Goal: Find contact information: Find contact information

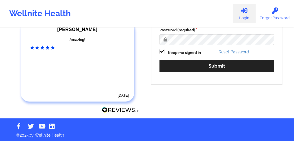
scroll to position [110, 0]
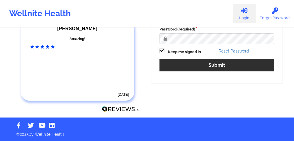
type input "[EMAIL_ADDRESS][PERSON_NAME][DOMAIN_NAME]"
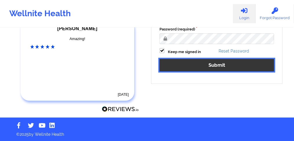
click at [197, 62] on button "Submit" at bounding box center [216, 65] width 115 height 12
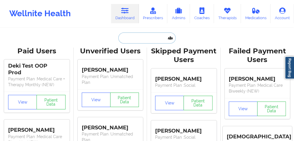
click at [138, 39] on input "text" at bounding box center [146, 37] width 57 height 11
paste input "[US_STATE][PERSON_NAME]"
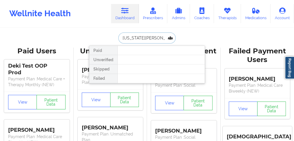
drag, startPoint x: 139, startPoint y: 37, endPoint x: 105, endPoint y: 37, distance: 33.9
click at [105, 37] on div "[US_STATE][PERSON_NAME] Paid Unverified Skipped Failed" at bounding box center [147, 37] width 116 height 11
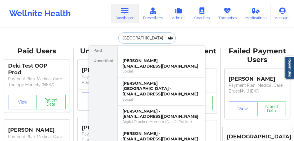
drag, startPoint x: 141, startPoint y: 38, endPoint x: 109, endPoint y: 37, distance: 32.2
click at [109, 37] on div "[PERSON_NAME] Paid Unverified [PERSON_NAME] - [EMAIL_ADDRESS][DOMAIN_NAME] Soci…" at bounding box center [147, 37] width 116 height 11
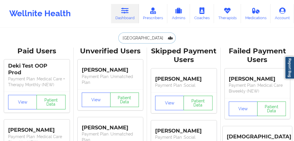
paste input "[PERSON_NAME]"
type input "[PERSON_NAME]"
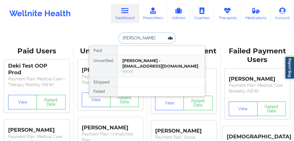
click at [143, 62] on div "[PERSON_NAME] - [EMAIL_ADDRESS][DOMAIN_NAME]" at bounding box center [161, 63] width 78 height 11
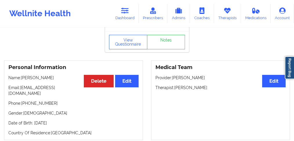
scroll to position [39, 0]
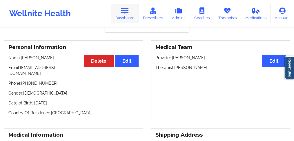
click at [123, 14] on icon at bounding box center [125, 11] width 8 height 6
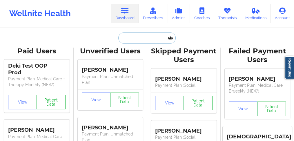
click at [128, 38] on input "text" at bounding box center [146, 37] width 57 height 11
paste input "[PERSON_NAME]"
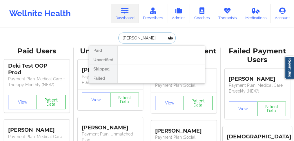
drag, startPoint x: 133, startPoint y: 37, endPoint x: 209, endPoint y: 34, distance: 75.4
click at [204, 38] on div "[PERSON_NAME] Paid Unverified Skipped Failed" at bounding box center [147, 37] width 116 height 11
type input "[PERSON_NAME]"
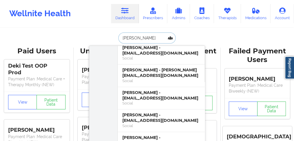
scroll to position [464, 0]
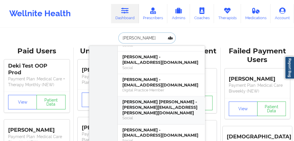
click at [144, 99] on div "[PERSON_NAME] [PERSON_NAME] - [PERSON_NAME][EMAIL_ADDRESS][PERSON_NAME][DOMAIN_…" at bounding box center [161, 107] width 78 height 16
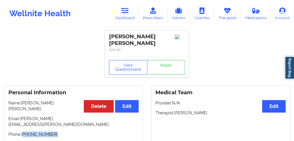
drag, startPoint x: 55, startPoint y: 123, endPoint x: 23, endPoint y: 122, distance: 31.6
click at [23, 131] on p "Phone: [PHONE_NUMBER]" at bounding box center [73, 134] width 130 height 6
copy p "[PHONE_NUMBER]"
click at [128, 17] on link "Dashboard" at bounding box center [125, 13] width 28 height 19
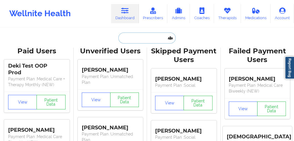
click at [127, 41] on input "text" at bounding box center [146, 37] width 57 height 11
paste input "[PERSON_NAME]"
type input "[PERSON_NAME]"
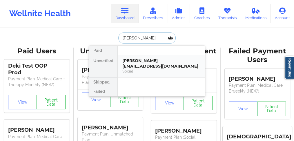
click at [132, 67] on div "[PERSON_NAME] - [EMAIL_ADDRESS][DOMAIN_NAME]" at bounding box center [161, 63] width 78 height 11
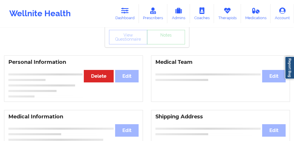
scroll to position [39, 0]
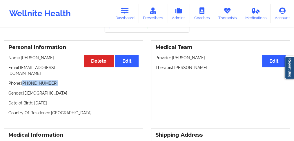
drag, startPoint x: 56, startPoint y: 78, endPoint x: 24, endPoint y: 77, distance: 32.5
click at [24, 80] on p "Phone: [PHONE_NUMBER]" at bounding box center [73, 83] width 130 height 6
copy p "[PHONE_NUMBER]"
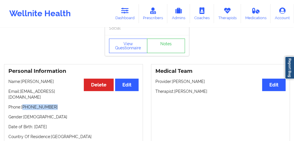
scroll to position [0, 0]
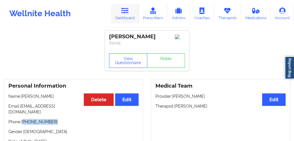
click at [128, 17] on link "Dashboard" at bounding box center [125, 13] width 28 height 19
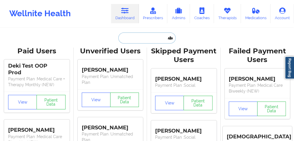
click at [134, 37] on input "text" at bounding box center [146, 37] width 57 height 11
paste input "[PERSON_NAME] [PERSON_NAME]"
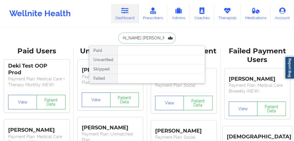
scroll to position [0, 14]
drag, startPoint x: 149, startPoint y: 37, endPoint x: 280, endPoint y: 35, distance: 131.1
type input "[PERSON_NAME]"
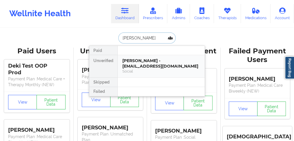
click at [155, 65] on div "[PERSON_NAME] - [EMAIL_ADDRESS][DOMAIN_NAME]" at bounding box center [161, 63] width 78 height 11
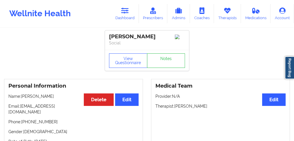
drag, startPoint x: 72, startPoint y: 103, endPoint x: 22, endPoint y: 104, distance: 49.6
click at [22, 99] on p "Name: [PERSON_NAME]" at bounding box center [73, 96] width 130 height 6
copy p "[PERSON_NAME]"
drag, startPoint x: 56, startPoint y: 123, endPoint x: 23, endPoint y: 121, distance: 32.8
click at [23, 121] on p "Phone: [PHONE_NUMBER]" at bounding box center [73, 122] width 130 height 6
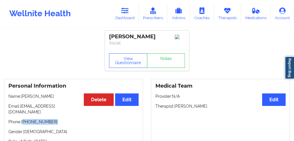
copy p "[PHONE_NUMBER]"
click at [58, 122] on p "Phone: [PHONE_NUMBER]" at bounding box center [73, 122] width 130 height 6
drag, startPoint x: 54, startPoint y: 122, endPoint x: 87, endPoint y: 98, distance: 40.8
click at [24, 123] on p "Phone: [PHONE_NUMBER]" at bounding box center [73, 122] width 130 height 6
copy p "[PHONE_NUMBER]"
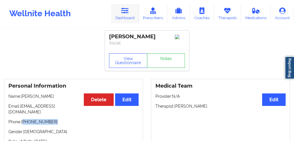
click at [130, 19] on link "Dashboard" at bounding box center [125, 13] width 28 height 19
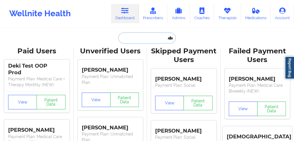
drag, startPoint x: 132, startPoint y: 35, endPoint x: 127, endPoint y: 35, distance: 4.6
click at [132, 35] on input "text" at bounding box center [146, 37] width 57 height 11
paste input "[PERSON_NAME]"
type input "[PERSON_NAME]"
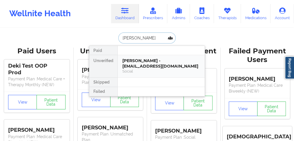
click at [155, 64] on div "[PERSON_NAME] - [EMAIL_ADDRESS][DOMAIN_NAME]" at bounding box center [161, 63] width 78 height 11
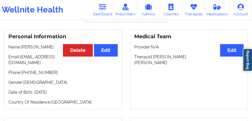
scroll to position [50, 0]
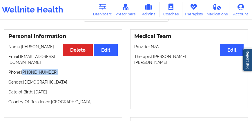
drag, startPoint x: 55, startPoint y: 74, endPoint x: 23, endPoint y: 73, distance: 31.3
click at [23, 73] on p "Phone: [PHONE_NUMBER]" at bounding box center [62, 72] width 109 height 6
copy p "[PHONE_NUMBER]"
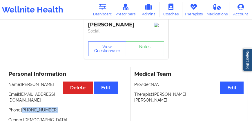
scroll to position [0, 0]
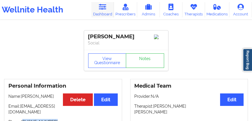
click at [105, 10] on link "Dashboard" at bounding box center [102, 9] width 23 height 15
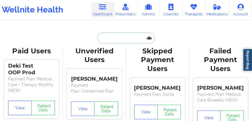
click at [107, 38] on input "text" at bounding box center [125, 37] width 57 height 11
paste input "[PERSON_NAME],"
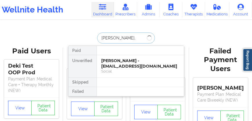
type input "[PERSON_NAME]"
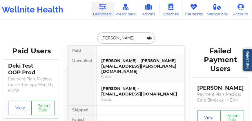
click at [110, 66] on div "[PERSON_NAME] - [PERSON_NAME][EMAIL_ADDRESS][PERSON_NAME][DOMAIN_NAME]" at bounding box center [140, 66] width 78 height 16
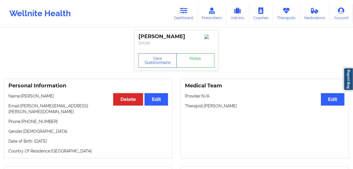
click at [183, 38] on div "[PERSON_NAME]" at bounding box center [176, 36] width 76 height 7
drag, startPoint x: 182, startPoint y: 37, endPoint x: 122, endPoint y: 38, distance: 60.3
copy div "[PERSON_NAME]"
click at [186, 19] on link "Dashboard" at bounding box center [184, 13] width 28 height 19
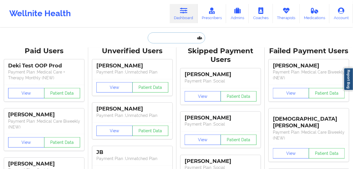
click at [178, 38] on input "text" at bounding box center [176, 37] width 57 height 11
paste input "[PERSON_NAME]"
type input "[PERSON_NAME]"
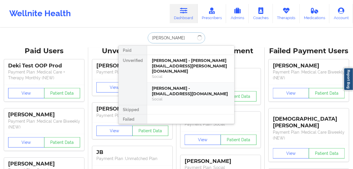
click at [155, 97] on div "Social" at bounding box center [191, 99] width 78 height 5
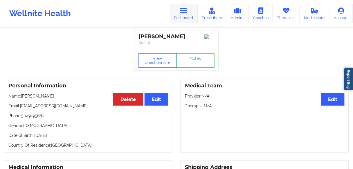
click at [184, 16] on link "Dashboard" at bounding box center [184, 13] width 28 height 19
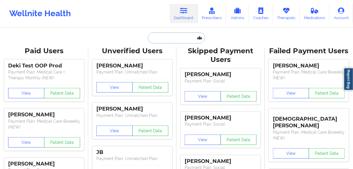
click at [177, 36] on input "text" at bounding box center [176, 37] width 57 height 11
paste input "[PERSON_NAME]"
type input "[PERSON_NAME]"
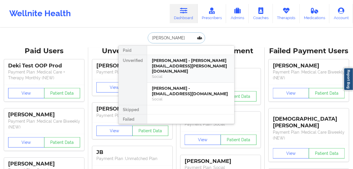
click at [173, 64] on div "[PERSON_NAME] - [PERSON_NAME][EMAIL_ADDRESS][PERSON_NAME][DOMAIN_NAME]" at bounding box center [191, 66] width 78 height 16
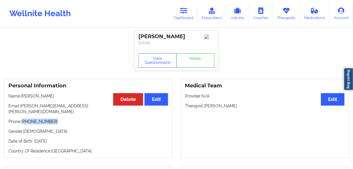
drag, startPoint x: 44, startPoint y: 117, endPoint x: 23, endPoint y: 117, distance: 20.6
click at [23, 119] on p "Phone: [PHONE_NUMBER]" at bounding box center [87, 122] width 159 height 6
copy p "[PHONE_NUMBER]"
click at [183, 15] on link "Dashboard" at bounding box center [184, 13] width 28 height 19
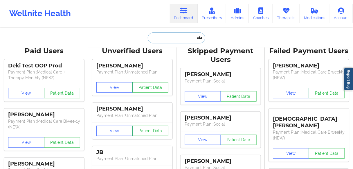
click at [158, 36] on input "text" at bounding box center [176, 37] width 57 height 11
paste input "[PERSON_NAME]"
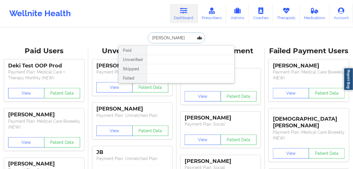
drag, startPoint x: 180, startPoint y: 37, endPoint x: 119, endPoint y: 37, distance: 61.8
click at [119, 37] on div "[PERSON_NAME] Paid Unverified Skipped Failed" at bounding box center [176, 37] width 116 height 11
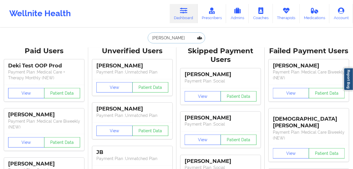
click at [185, 39] on input "[PERSON_NAME]" at bounding box center [176, 37] width 57 height 11
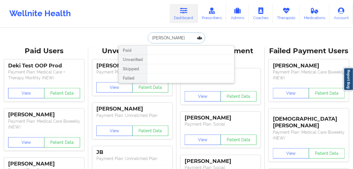
drag, startPoint x: 188, startPoint y: 38, endPoint x: 132, endPoint y: 38, distance: 55.7
click at [132, 38] on div "[PERSON_NAME] Paid Unverified Skipped Failed" at bounding box center [176, 37] width 116 height 11
type input "[PERSON_NAME]"
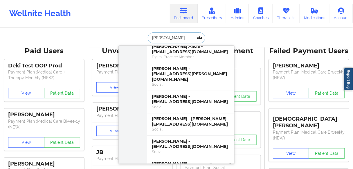
scroll to position [278, 0]
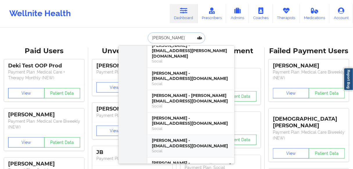
click at [166, 138] on div "[PERSON_NAME] - [EMAIL_ADDRESS][DOMAIN_NAME]" at bounding box center [191, 143] width 78 height 11
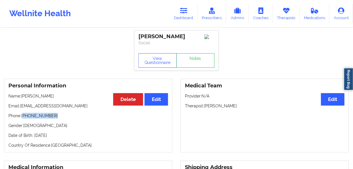
drag, startPoint x: 55, startPoint y: 117, endPoint x: 23, endPoint y: 117, distance: 31.0
click at [23, 117] on p "Phone: [PHONE_NUMBER]" at bounding box center [87, 116] width 159 height 6
copy p "[PHONE_NUMBER]"
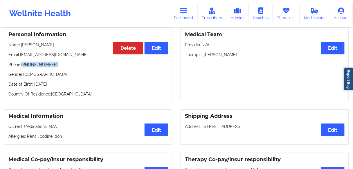
scroll to position [23, 0]
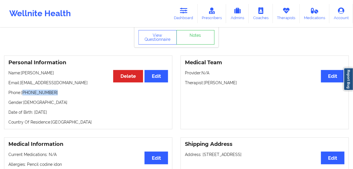
click at [57, 96] on p "Phone: [PHONE_NUMBER]" at bounding box center [87, 93] width 159 height 6
drag, startPoint x: 45, startPoint y: 94, endPoint x: 23, endPoint y: 95, distance: 22.1
click at [23, 95] on p "Phone: [PHONE_NUMBER]" at bounding box center [87, 93] width 159 height 6
copy p "[PHONE_NUMBER]"
click at [58, 101] on div "Personal Information Edit Delete Name: [PERSON_NAME] Email: [EMAIL_ADDRESS][DOM…" at bounding box center [88, 93] width 168 height 74
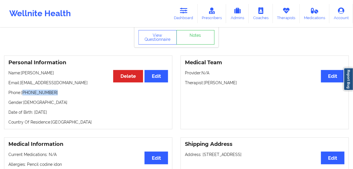
drag, startPoint x: 53, startPoint y: 94, endPoint x: 23, endPoint y: 95, distance: 29.6
click at [23, 95] on p "Phone: [PHONE_NUMBER]" at bounding box center [87, 93] width 159 height 6
click at [53, 96] on p "Phone: [PHONE_NUMBER]" at bounding box center [87, 93] width 159 height 6
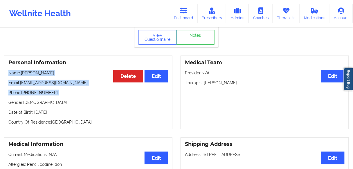
drag, startPoint x: 53, startPoint y: 96, endPoint x: 8, endPoint y: 74, distance: 50.5
click at [8, 74] on div "Personal Information Edit Delete Name: [PERSON_NAME] Email: [EMAIL_ADDRESS][DOM…" at bounding box center [88, 93] width 168 height 74
